Goal: Task Accomplishment & Management: Use online tool/utility

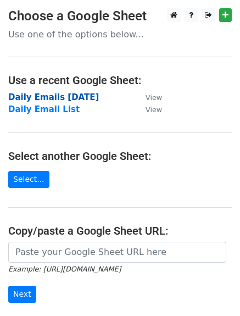
click at [62, 97] on strong "Daily Emails [DATE]" at bounding box center [53, 97] width 91 height 10
click at [70, 98] on strong "Daily Emails [DATE]" at bounding box center [53, 97] width 91 height 10
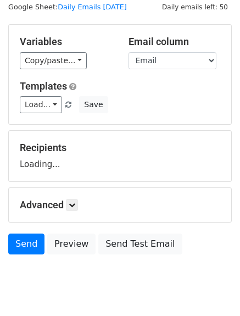
scroll to position [65, 0]
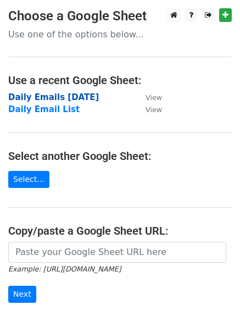
click at [56, 92] on strong "Daily Emails [DATE]" at bounding box center [53, 97] width 91 height 10
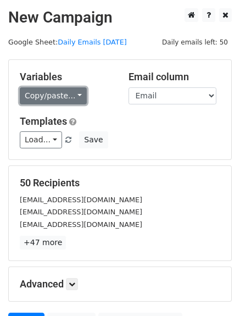
click at [72, 97] on link "Copy/paste..." at bounding box center [53, 95] width 67 height 17
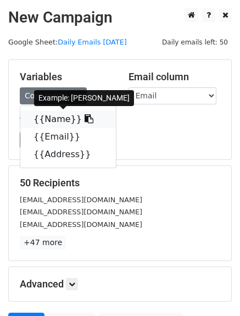
click at [65, 123] on link "{{Name}}" at bounding box center [68, 120] width 96 height 18
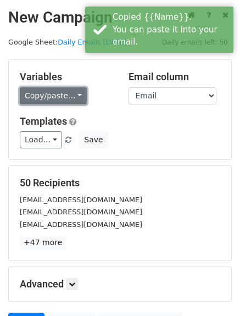
click at [54, 92] on link "Copy/paste..." at bounding box center [53, 95] width 67 height 17
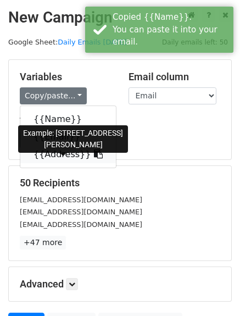
click at [58, 158] on link "{{Address}}" at bounding box center [68, 155] width 96 height 18
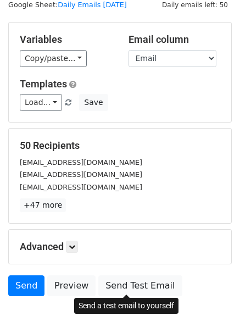
scroll to position [55, 0]
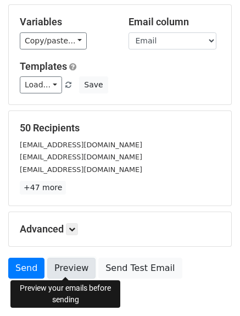
click at [75, 271] on link "Preview" at bounding box center [71, 268] width 48 height 21
click at [57, 264] on link "Preview" at bounding box center [71, 268] width 48 height 21
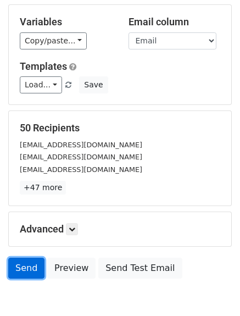
click at [12, 269] on link "Send" at bounding box center [26, 268] width 36 height 21
